Goal: Find specific page/section

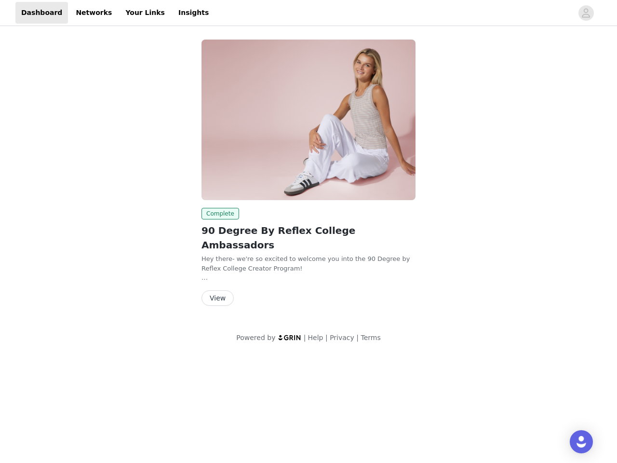
click at [308, 170] on img at bounding box center [308, 120] width 214 height 161
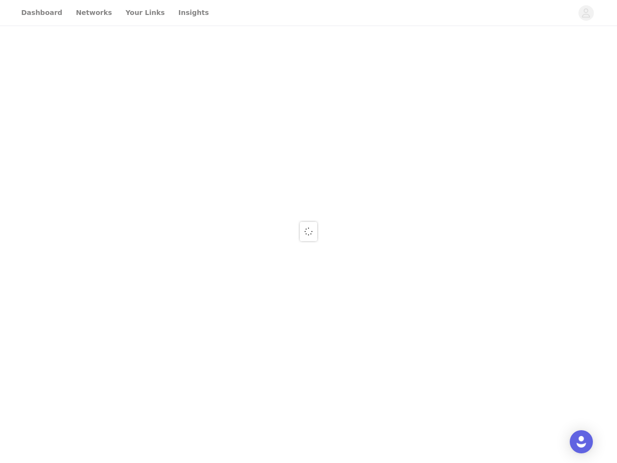
click at [586, 13] on div at bounding box center [308, 231] width 617 height 463
click at [308, 120] on div at bounding box center [308, 231] width 617 height 463
click at [218, 214] on div at bounding box center [308, 231] width 617 height 463
click at [217, 283] on div at bounding box center [308, 231] width 617 height 463
click at [581, 442] on img "Open Intercom Messenger" at bounding box center [581, 442] width 12 height 12
